Goal: Task Accomplishment & Management: Complete application form

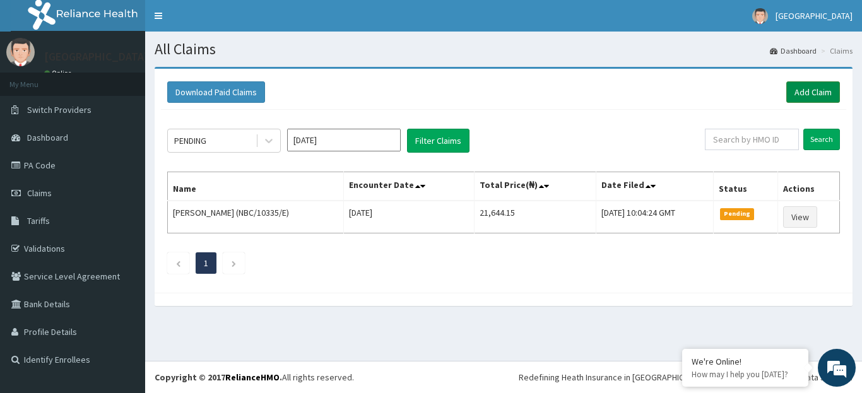
click at [803, 90] on link "Add Claim" at bounding box center [814, 91] width 54 height 21
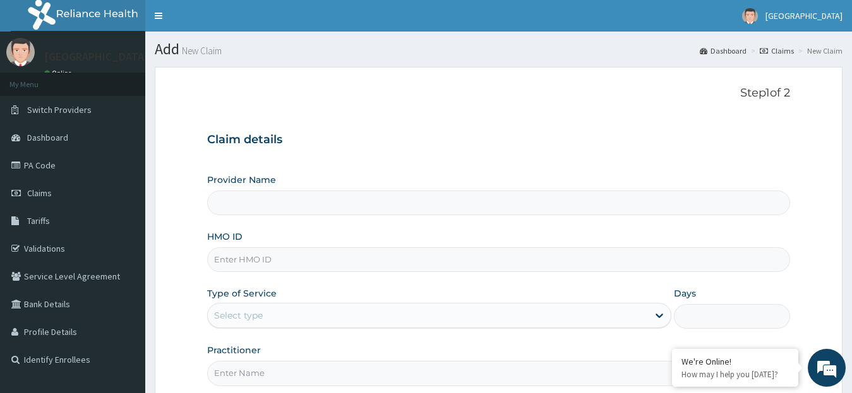
type input "[GEOGRAPHIC_DATA]"
click at [388, 261] on input "HMO ID" at bounding box center [498, 259] width 583 height 25
paste input "sbg/10978/b"
type input "sbg/10978/b"
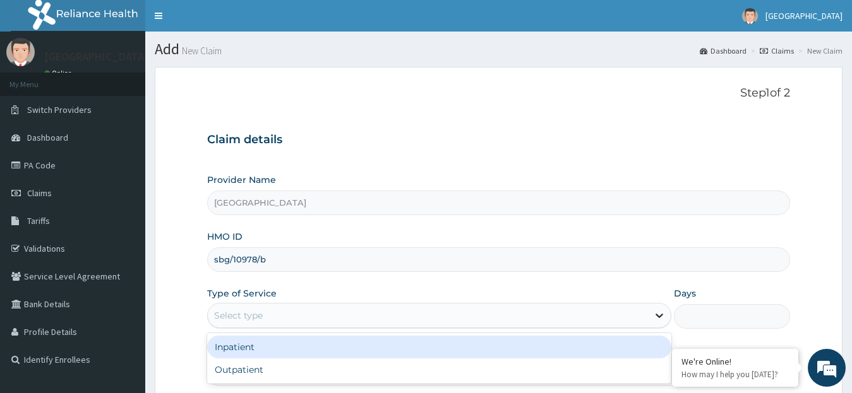
click at [655, 314] on icon at bounding box center [659, 315] width 13 height 13
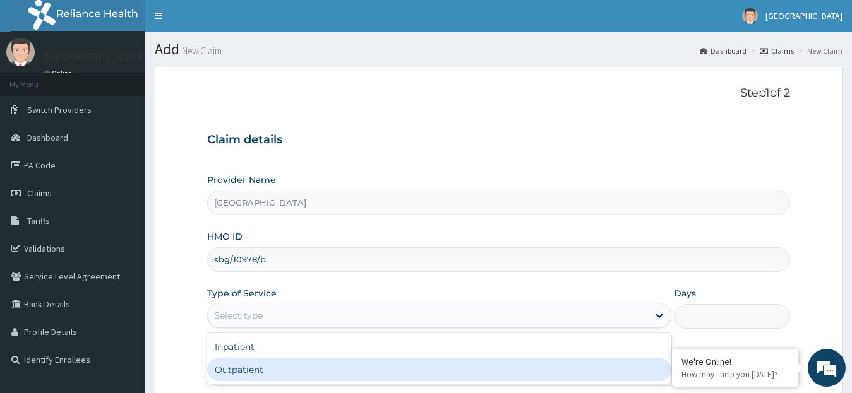
click at [607, 365] on div "Outpatient" at bounding box center [439, 370] width 465 height 23
type input "1"
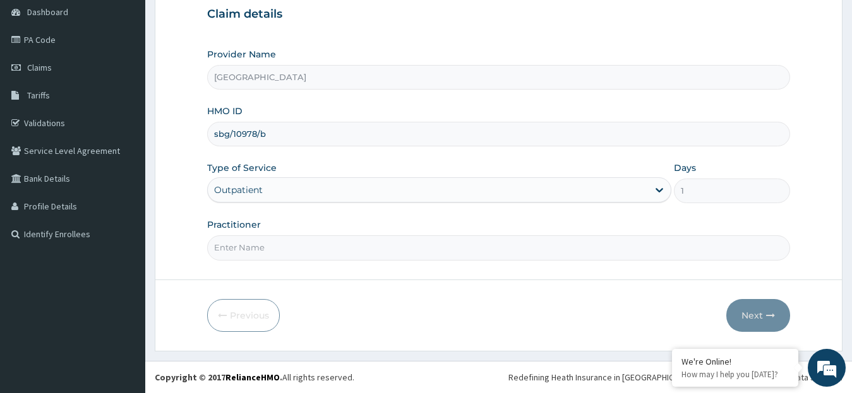
click at [579, 253] on input "Practitioner" at bounding box center [498, 247] width 583 height 25
type input "DR. [GEOGRAPHIC_DATA]"
click at [763, 312] on button "Next" at bounding box center [758, 315] width 64 height 33
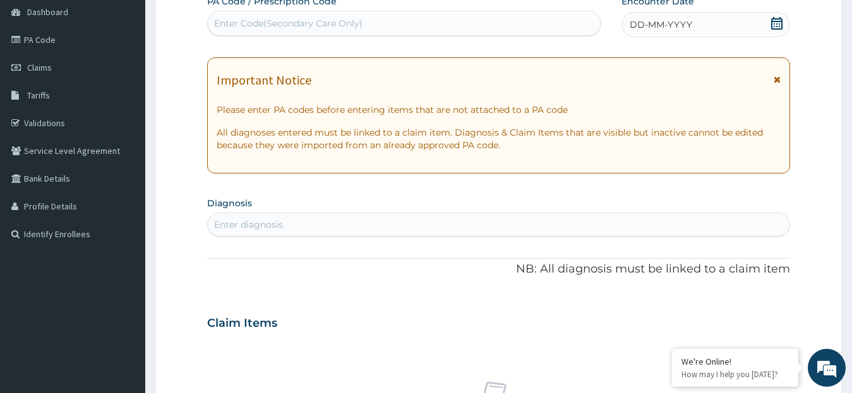
click at [771, 25] on icon at bounding box center [776, 23] width 11 height 13
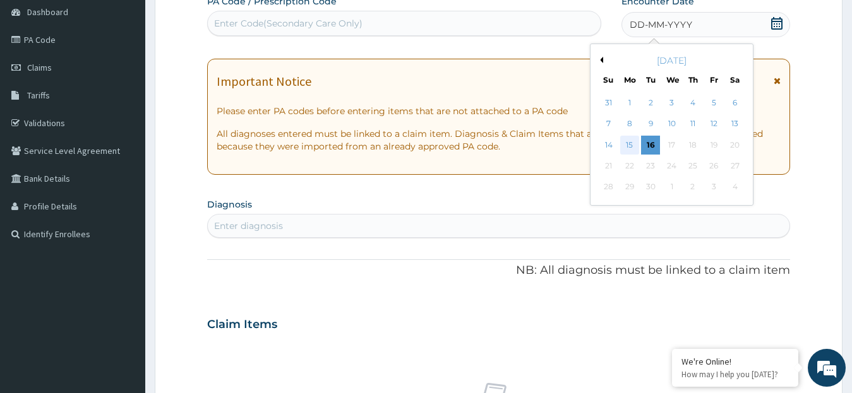
click at [630, 148] on div "15" at bounding box center [629, 145] width 19 height 19
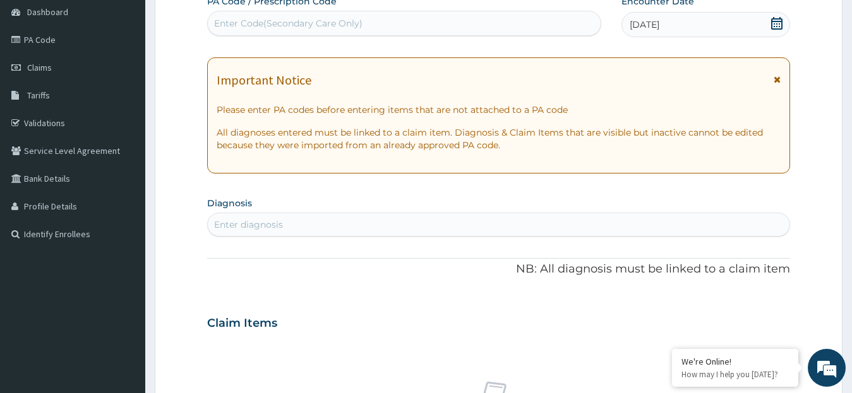
click at [485, 227] on div "Enter diagnosis" at bounding box center [499, 225] width 582 height 20
type input "[PERSON_NAME]"
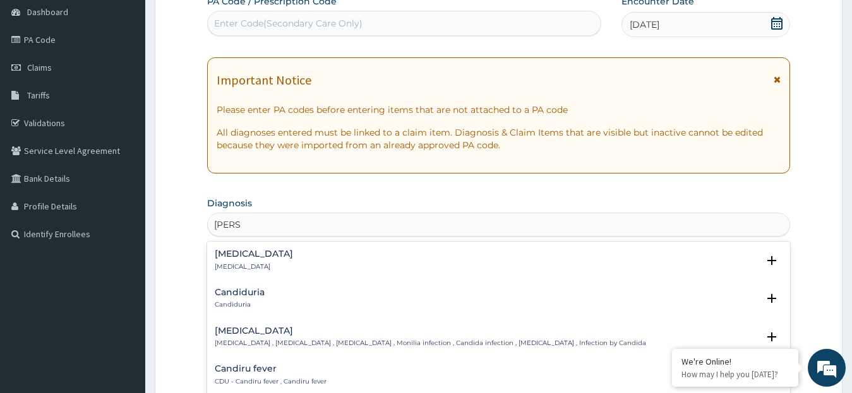
click at [455, 335] on h4 "[MEDICAL_DATA]" at bounding box center [430, 330] width 431 height 9
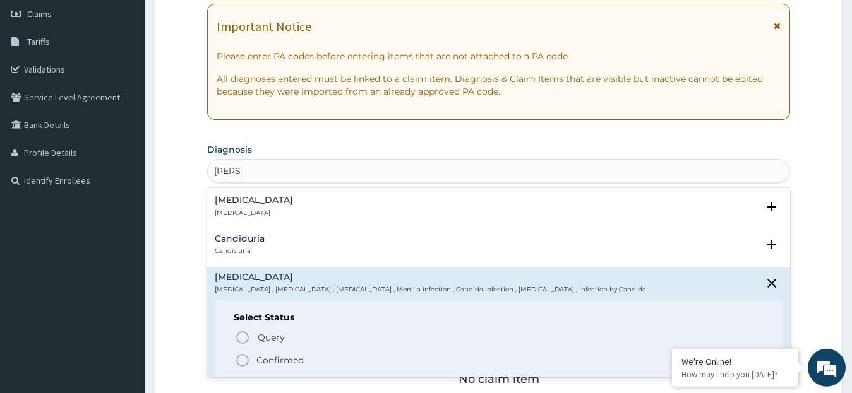
scroll to position [187, 0]
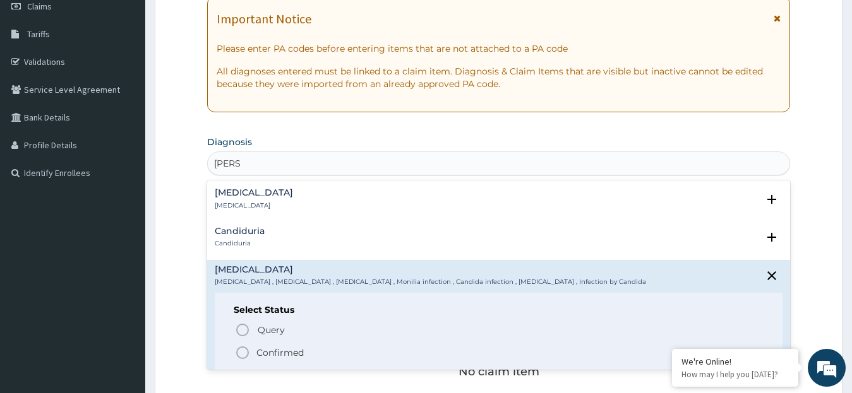
click at [245, 355] on icon "status option filled" at bounding box center [242, 352] width 15 height 15
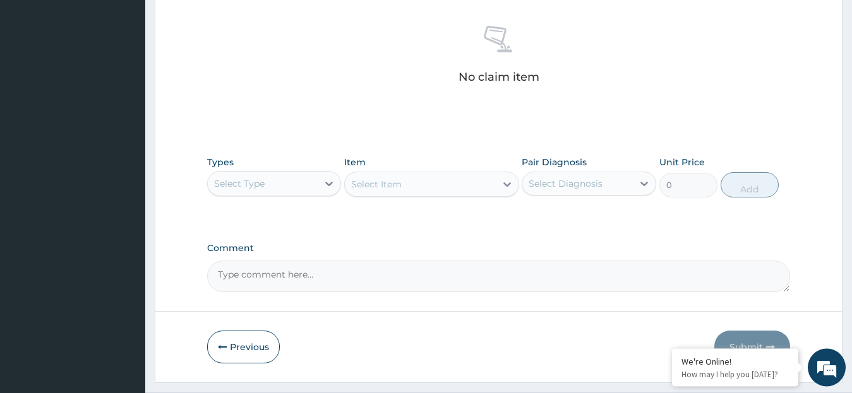
scroll to position [501, 0]
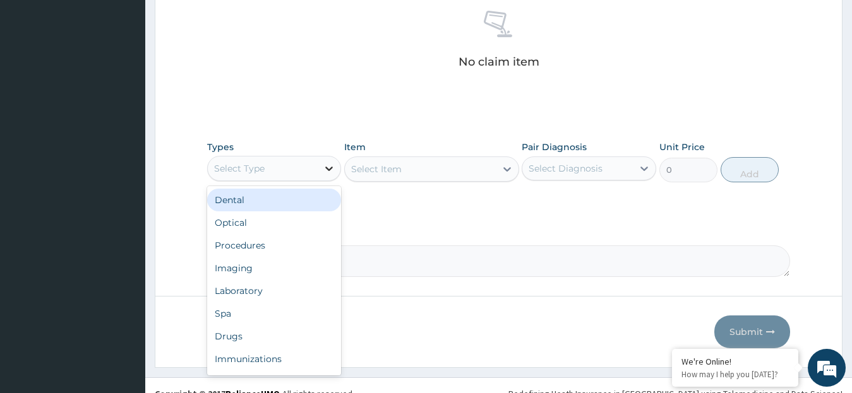
click at [334, 167] on icon at bounding box center [329, 168] width 13 height 13
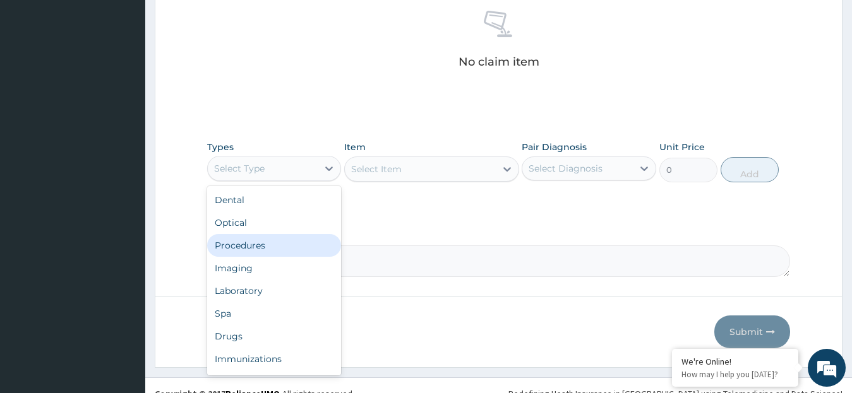
click at [288, 249] on div "Procedures" at bounding box center [274, 245] width 134 height 23
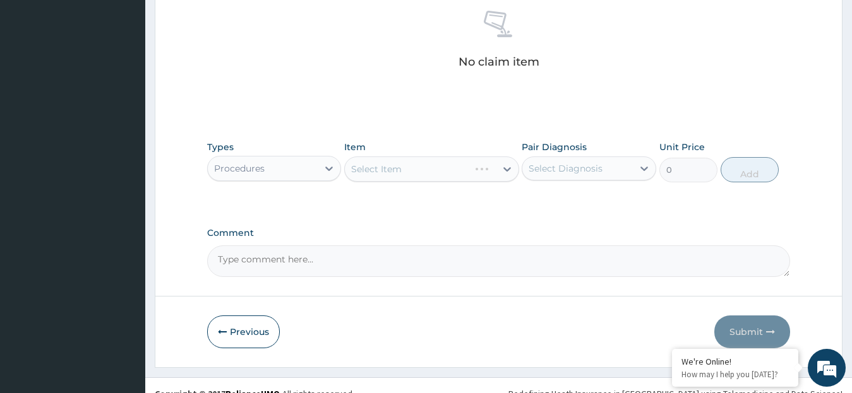
click at [506, 168] on div "Select Item" at bounding box center [431, 169] width 175 height 25
click at [506, 168] on icon at bounding box center [507, 169] width 13 height 13
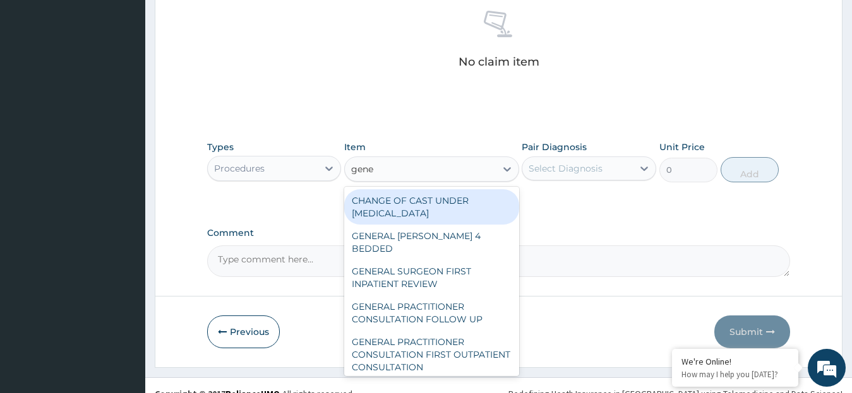
type input "gener"
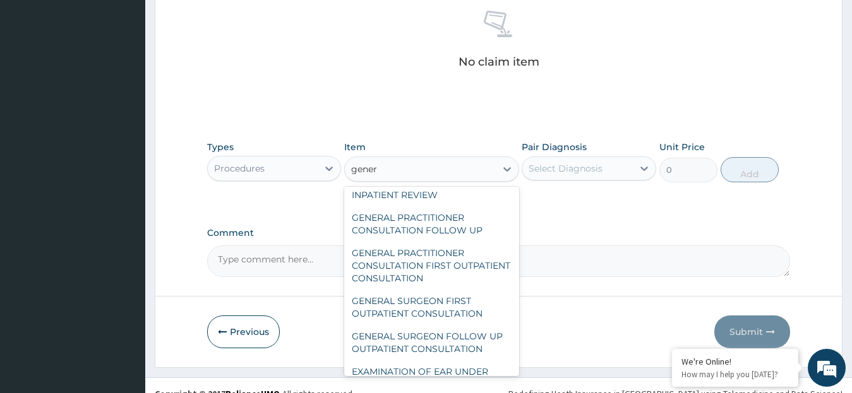
scroll to position [90, 0]
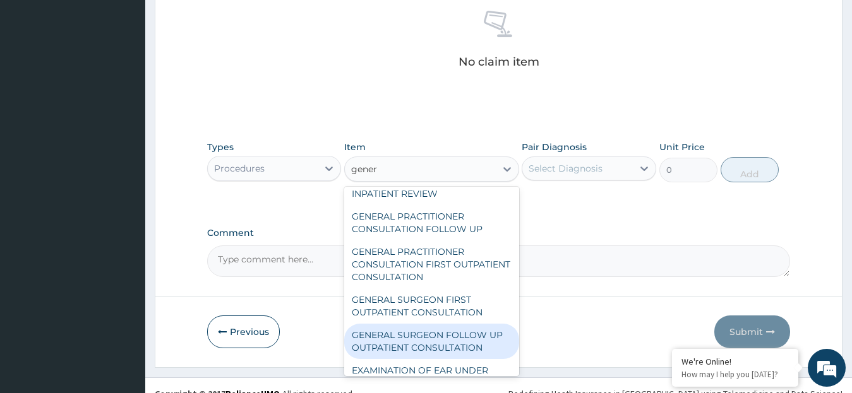
click at [419, 340] on div "GENERAL SURGEON FOLLOW UP OUTPATIENT CONSULTATION" at bounding box center [431, 341] width 175 height 35
type input "11500"
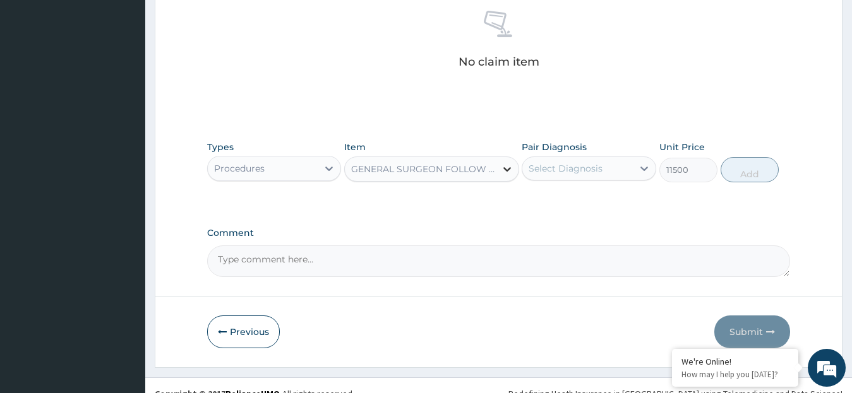
click at [506, 165] on icon at bounding box center [507, 169] width 13 height 13
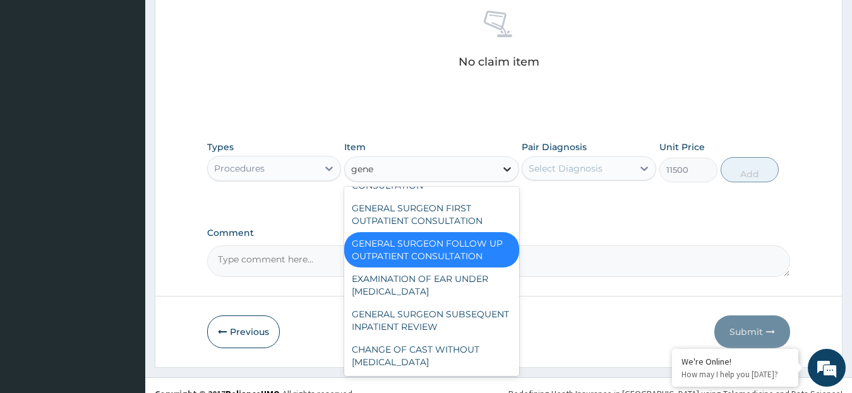
scroll to position [130, 0]
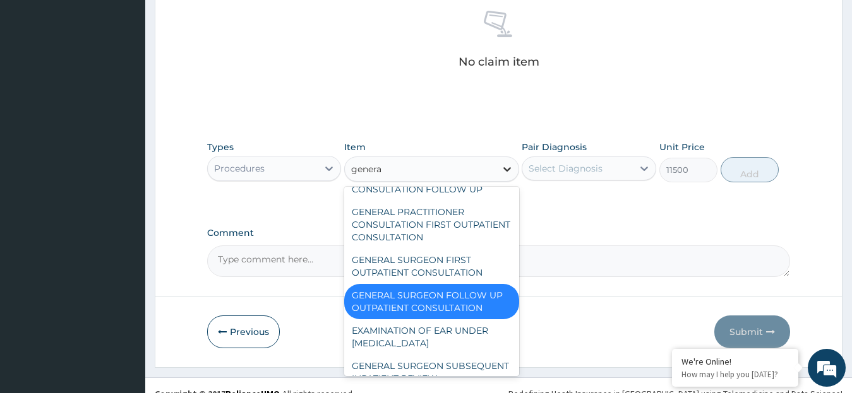
type input "general"
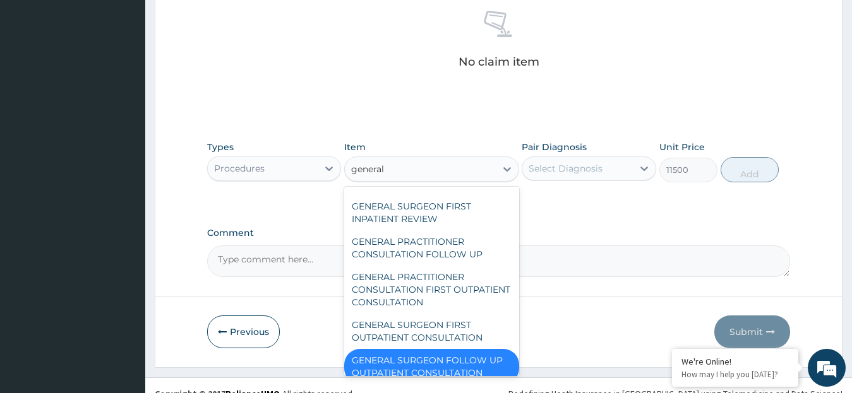
scroll to position [66, 0]
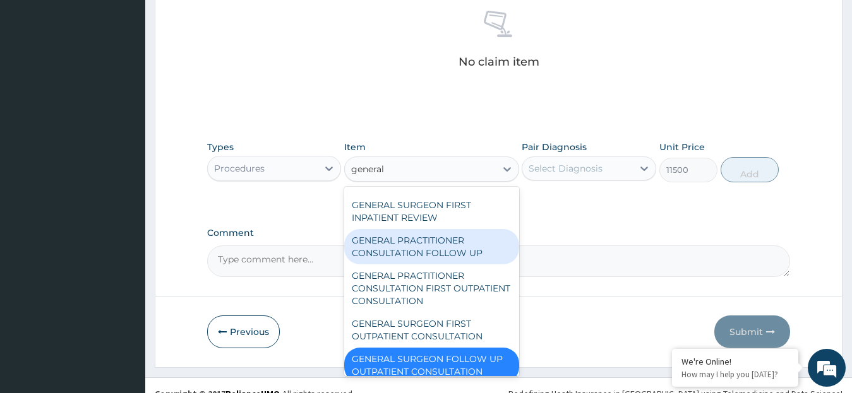
click at [456, 229] on div "GENERAL PRACTITIONER CONSULTATION FOLLOW UP" at bounding box center [431, 246] width 175 height 35
type input "2530"
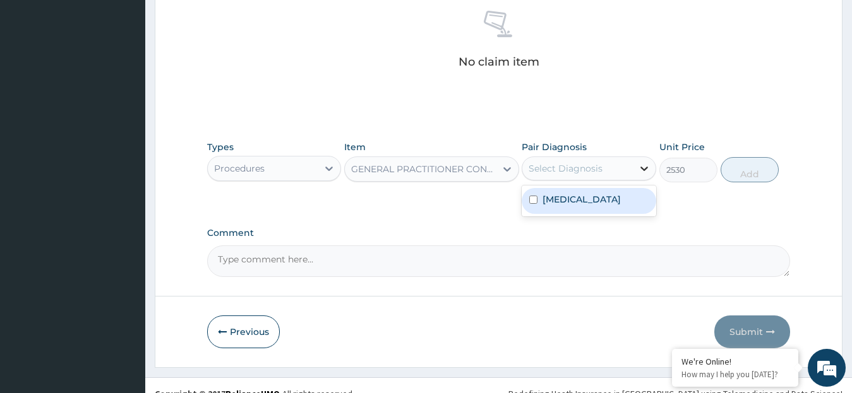
click at [638, 165] on icon at bounding box center [644, 168] width 13 height 13
click at [575, 204] on label "[MEDICAL_DATA]" at bounding box center [581, 199] width 78 height 13
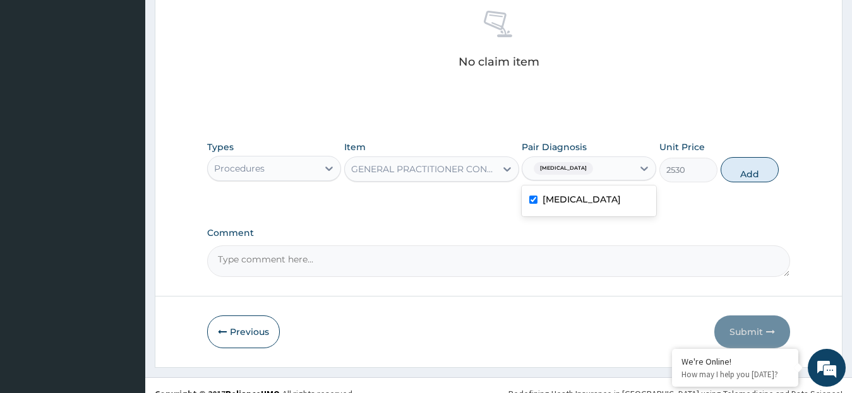
checkbox input "true"
click at [741, 172] on button "Add" at bounding box center [749, 169] width 58 height 25
type input "0"
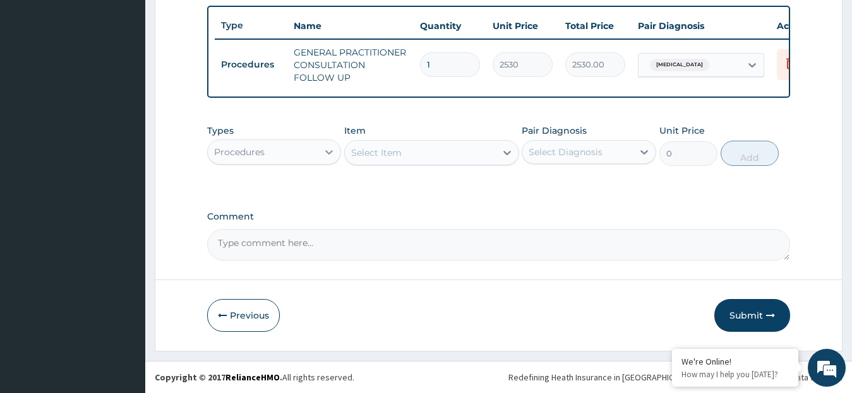
click at [330, 151] on icon at bounding box center [329, 152] width 13 height 13
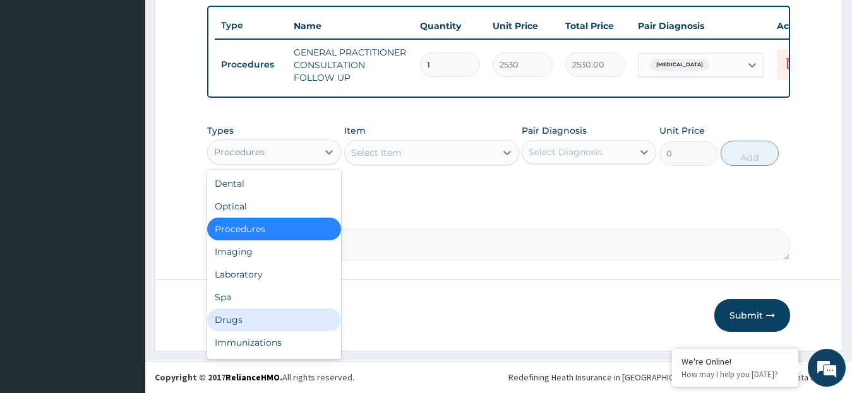
click at [247, 314] on div "Drugs" at bounding box center [274, 320] width 134 height 23
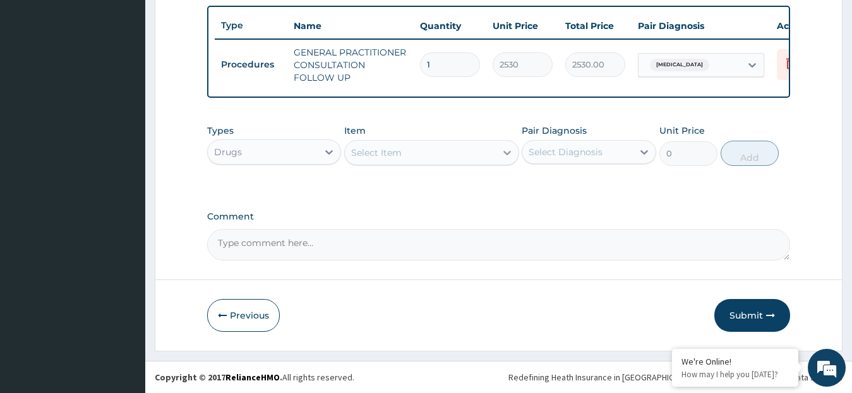
click at [506, 150] on icon at bounding box center [507, 152] width 13 height 13
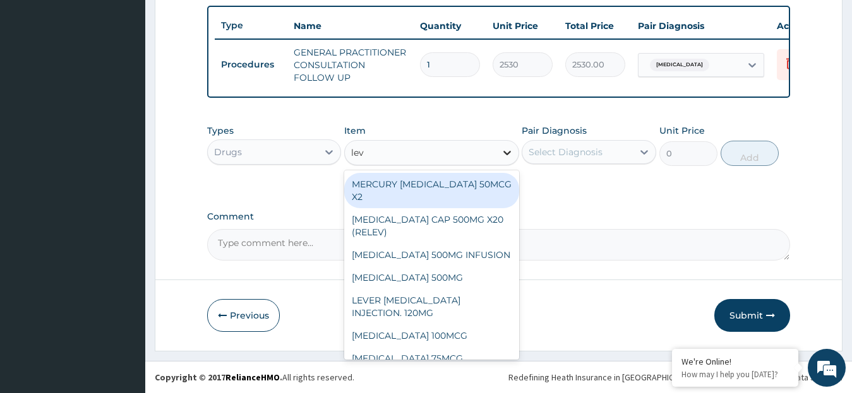
type input "levo"
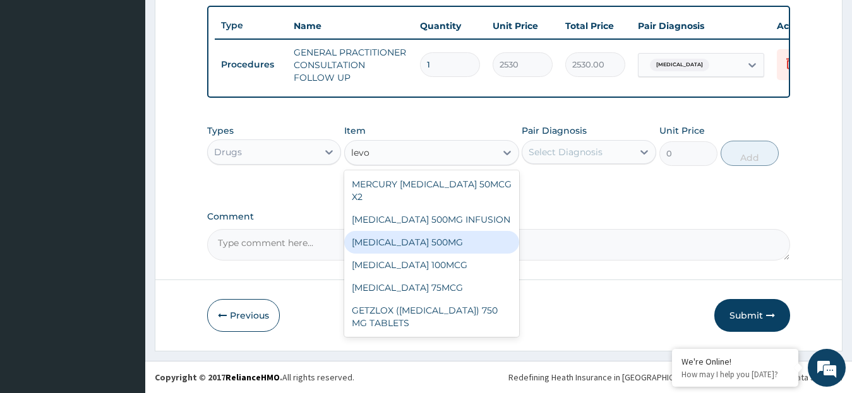
click at [475, 238] on div "[MEDICAL_DATA] 500MG" at bounding box center [431, 242] width 175 height 23
type input "253"
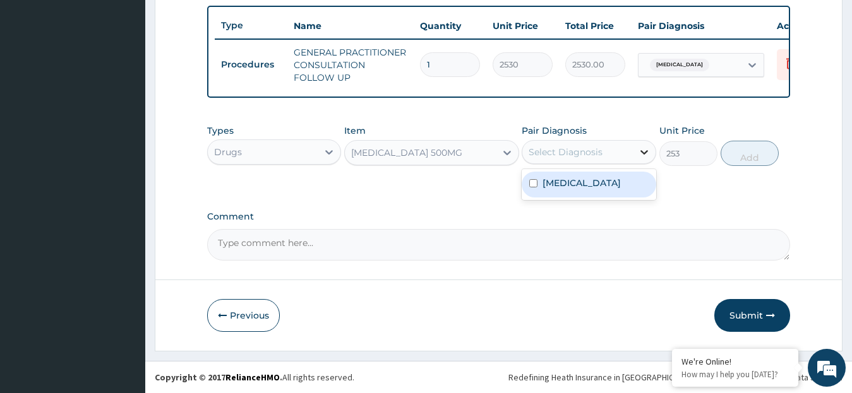
click at [640, 151] on icon at bounding box center [644, 152] width 13 height 13
click at [606, 182] on div "[MEDICAL_DATA]" at bounding box center [588, 185] width 134 height 26
checkbox input "true"
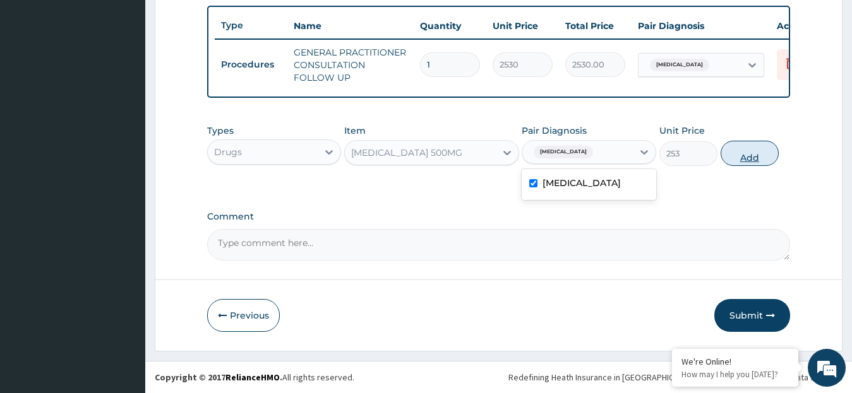
click at [743, 156] on button "Add" at bounding box center [749, 153] width 58 height 25
type input "0"
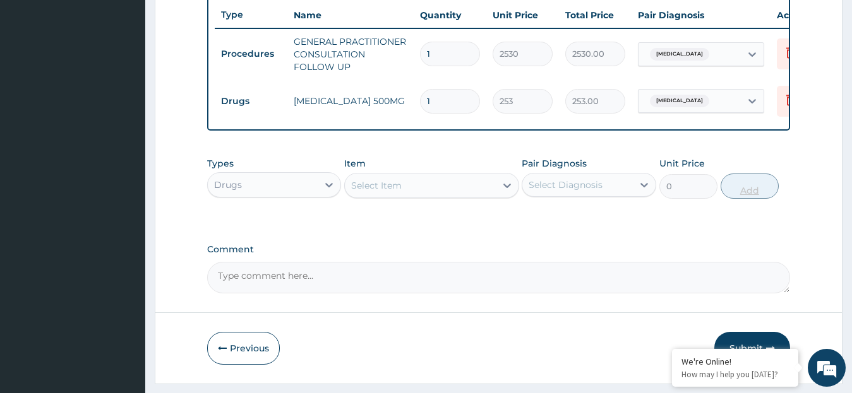
type input "10"
type input "2530.00"
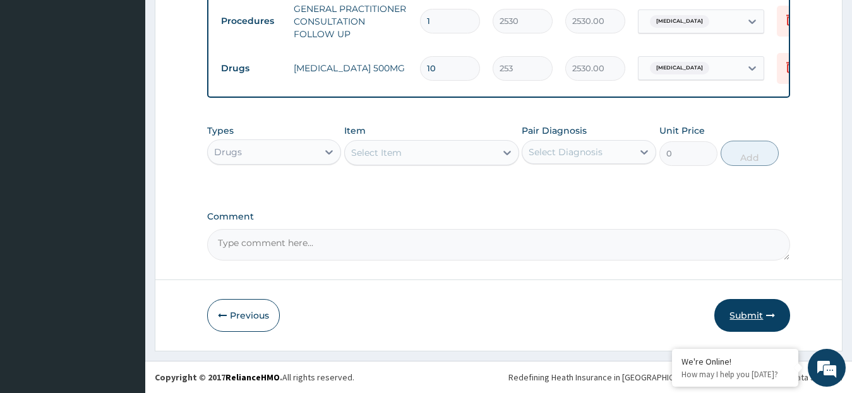
type input "10"
click at [749, 313] on button "Submit" at bounding box center [752, 315] width 76 height 33
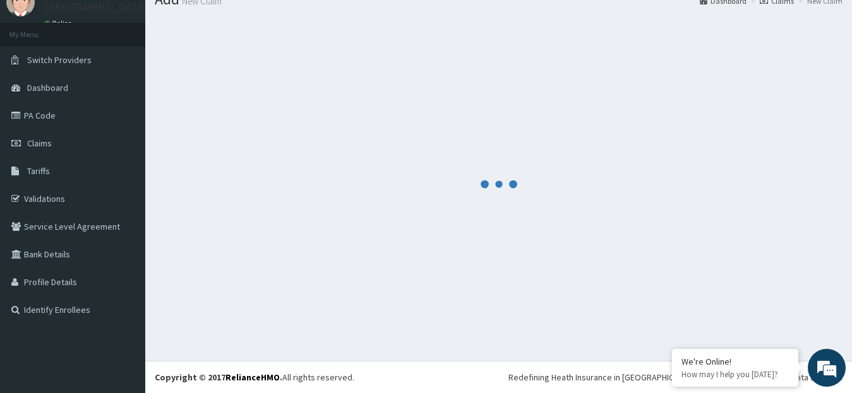
scroll to position [50, 0]
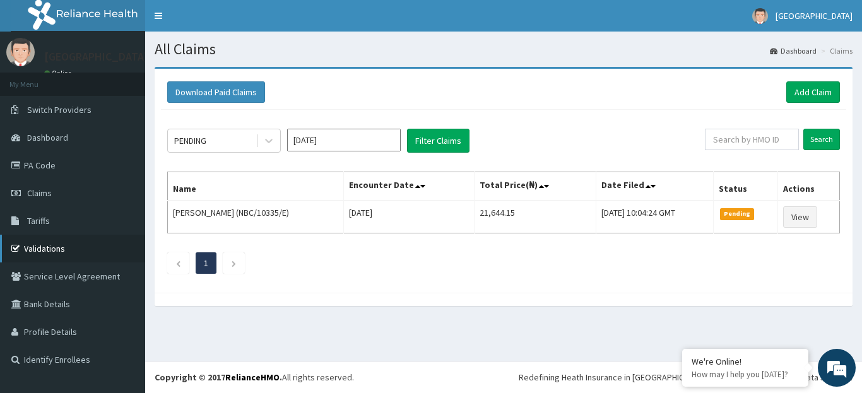
click at [51, 246] on link "Validations" at bounding box center [72, 249] width 145 height 28
